Goal: Navigation & Orientation: Find specific page/section

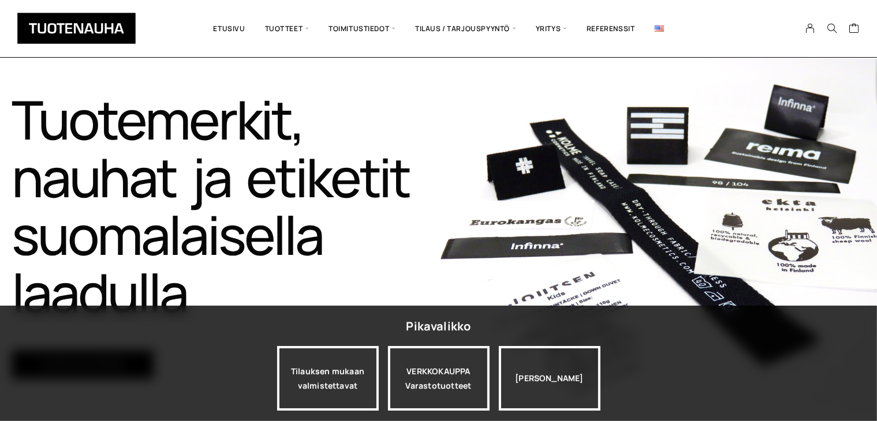
scroll to position [136, 0]
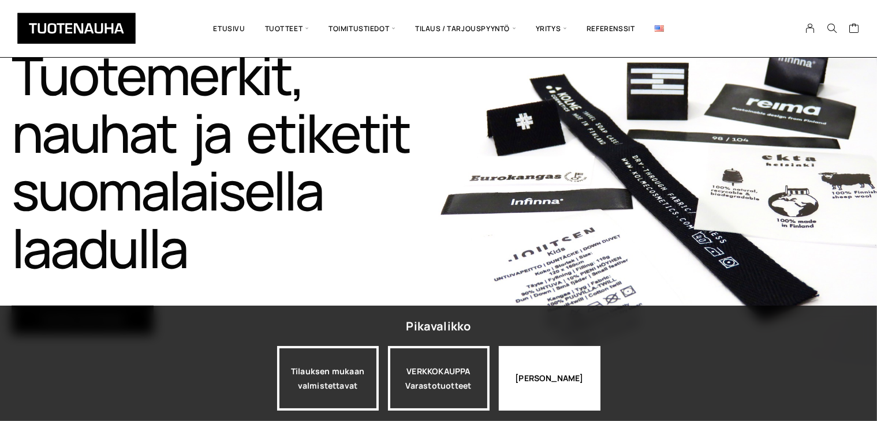
click at [517, 378] on div "[PERSON_NAME]" at bounding box center [550, 378] width 102 height 65
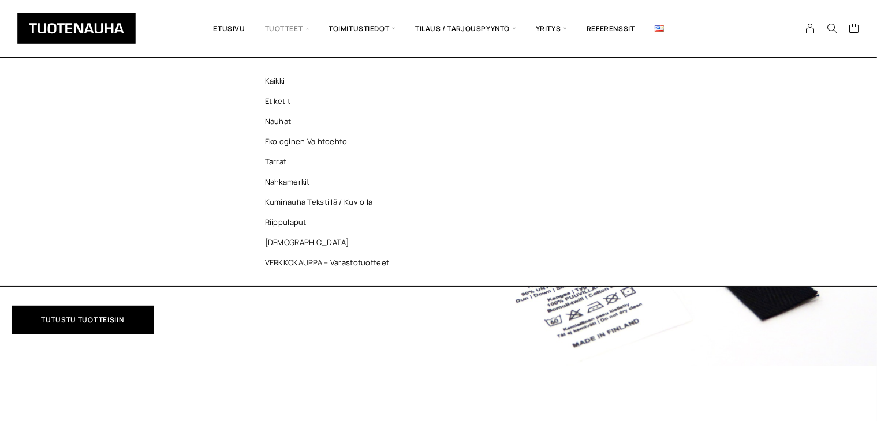
click at [273, 28] on span "Tuotteet" at bounding box center [286, 29] width 63 height 40
click at [275, 114] on link "Nauhat" at bounding box center [329, 121] width 167 height 20
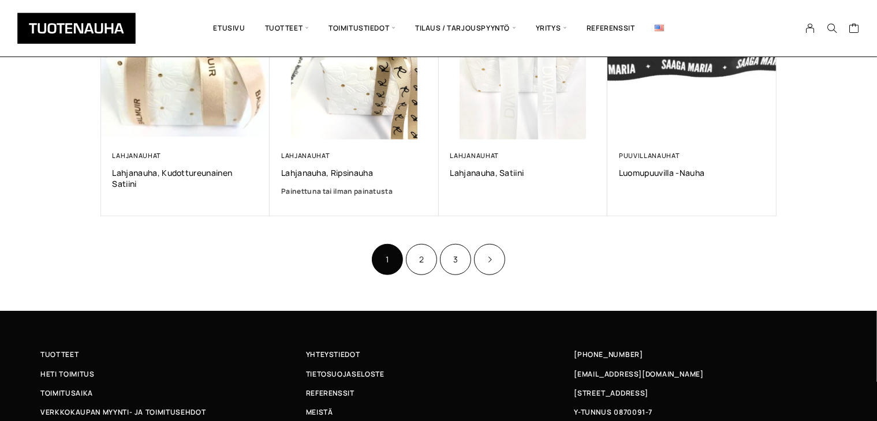
scroll to position [793, 0]
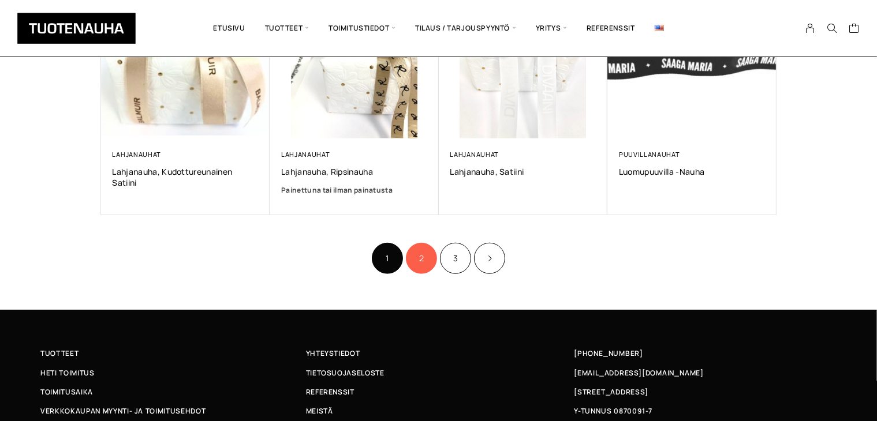
click at [430, 257] on link "2" at bounding box center [421, 258] width 31 height 31
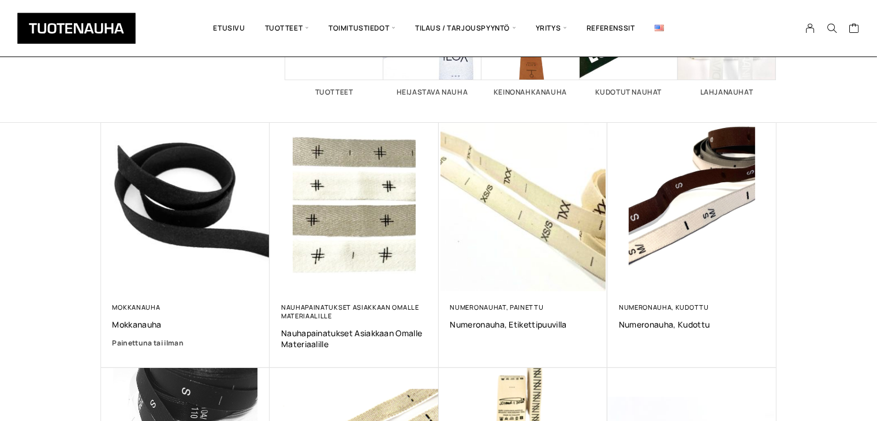
scroll to position [784, 0]
